Goal: Use online tool/utility: Use online tool/utility

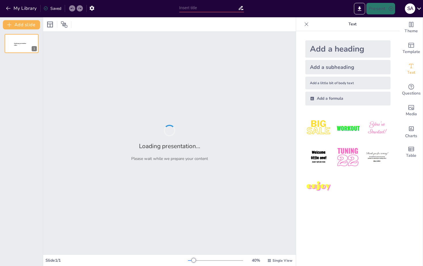
type input "AI Drone Delivery of Medical Kits for Soldiers"
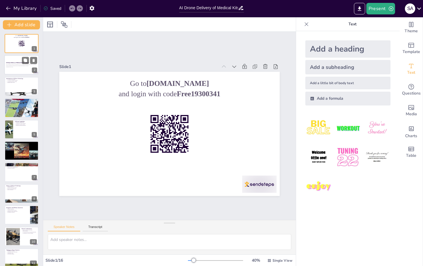
click at [13, 67] on p "Generated with [URL]" at bounding box center [21, 67] width 31 height 1
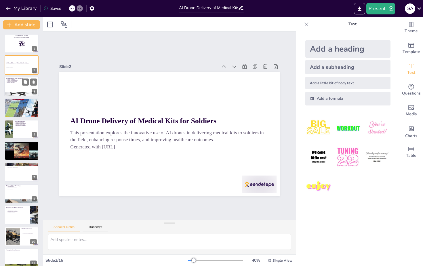
click at [15, 92] on div at bounding box center [21, 94] width 35 height 23
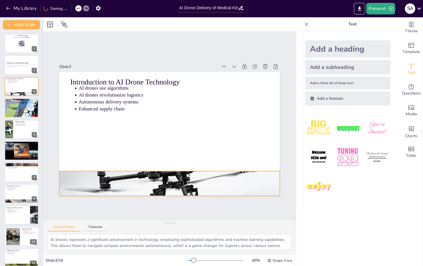
click at [105, 175] on div at bounding box center [112, 131] width 168 height 235
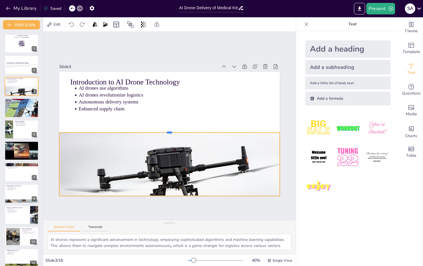
drag, startPoint x: 170, startPoint y: 170, endPoint x: 169, endPoint y: 126, distance: 43.8
click at [169, 126] on div at bounding box center [168, 130] width 211 height 73
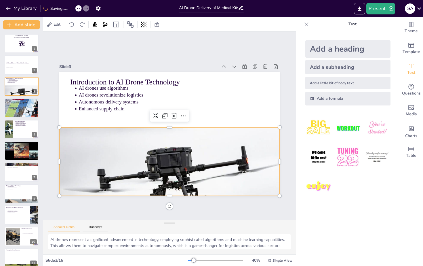
click at [174, 152] on div at bounding box center [163, 68] width 235 height 168
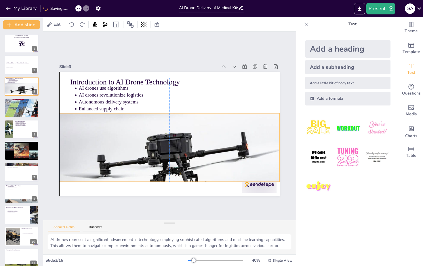
drag, startPoint x: 169, startPoint y: 195, endPoint x: 168, endPoint y: 181, distance: 14.1
click at [168, 181] on div at bounding box center [156, 167] width 255 height 207
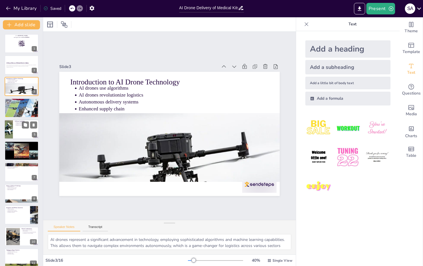
click at [25, 131] on div at bounding box center [21, 130] width 35 height 20
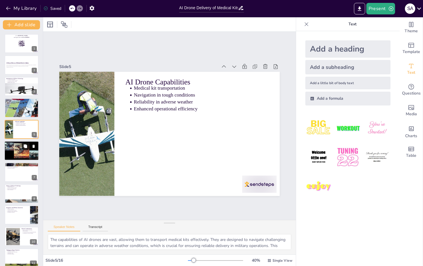
click at [22, 145] on button at bounding box center [25, 146] width 7 height 7
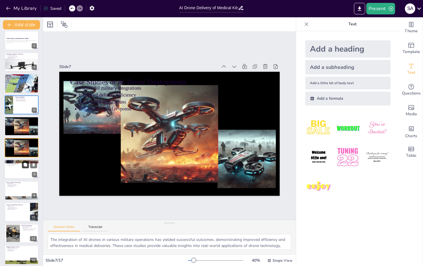
click at [23, 162] on button at bounding box center [25, 164] width 7 height 7
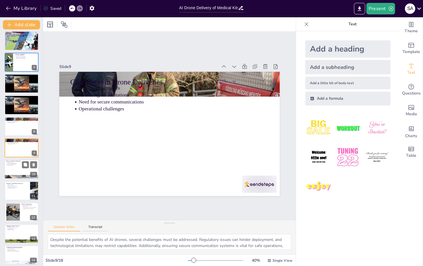
click at [23, 170] on div at bounding box center [21, 170] width 35 height 20
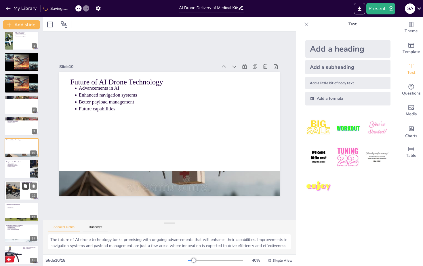
click at [23, 187] on button at bounding box center [25, 186] width 7 height 7
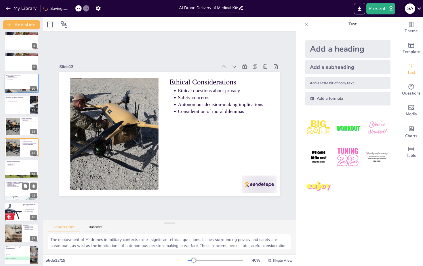
click at [23, 198] on div at bounding box center [21, 199] width 35 height 20
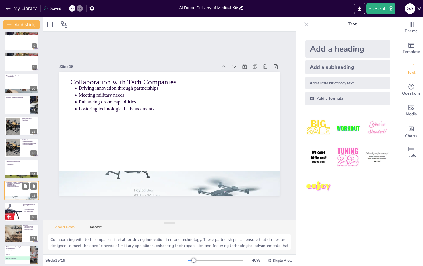
scroll to position [177, 0]
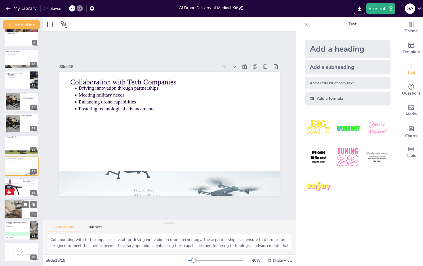
click at [25, 213] on div at bounding box center [21, 209] width 35 height 20
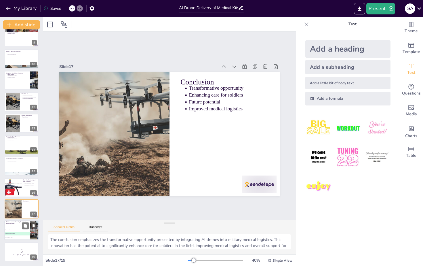
click at [20, 227] on li "A Improved speed of delivery" at bounding box center [17, 226] width 26 height 4
type textarea "The correct answer is "Enhanced efficiency in emergencies," as discussed in sli…"
